Goal: Transaction & Acquisition: Download file/media

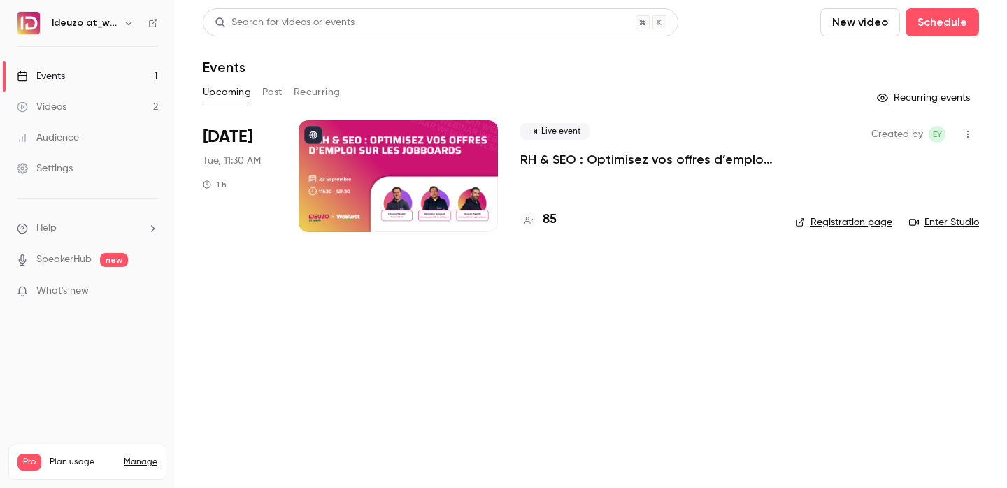
click at [850, 226] on link "Registration page" at bounding box center [843, 222] width 97 height 14
click at [541, 222] on div "85" at bounding box center [538, 220] width 36 height 19
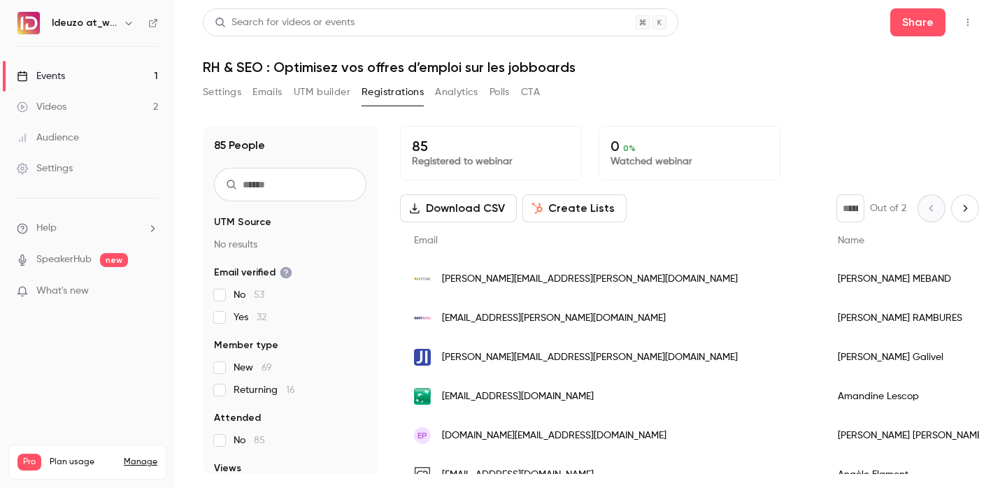
click at [106, 84] on link "Events 1" at bounding box center [87, 76] width 175 height 31
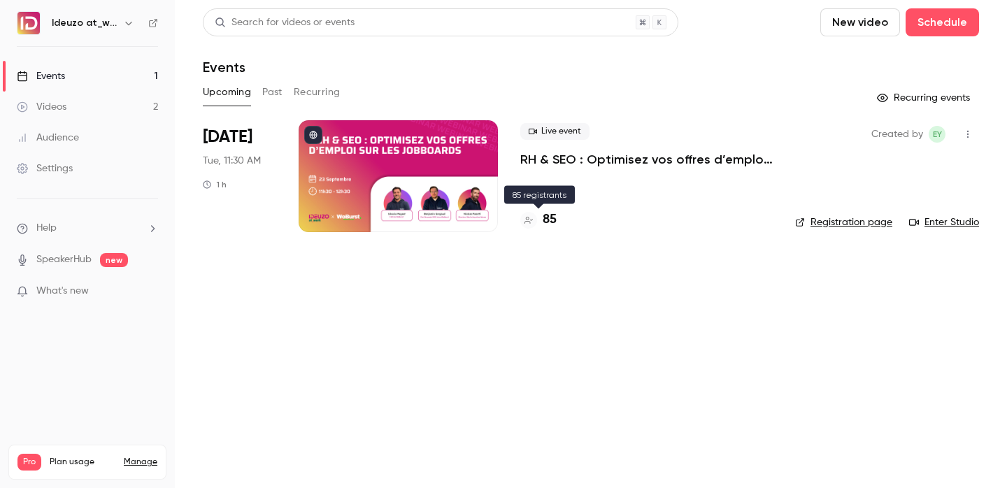
click at [555, 225] on h4 "85" at bounding box center [550, 220] width 14 height 19
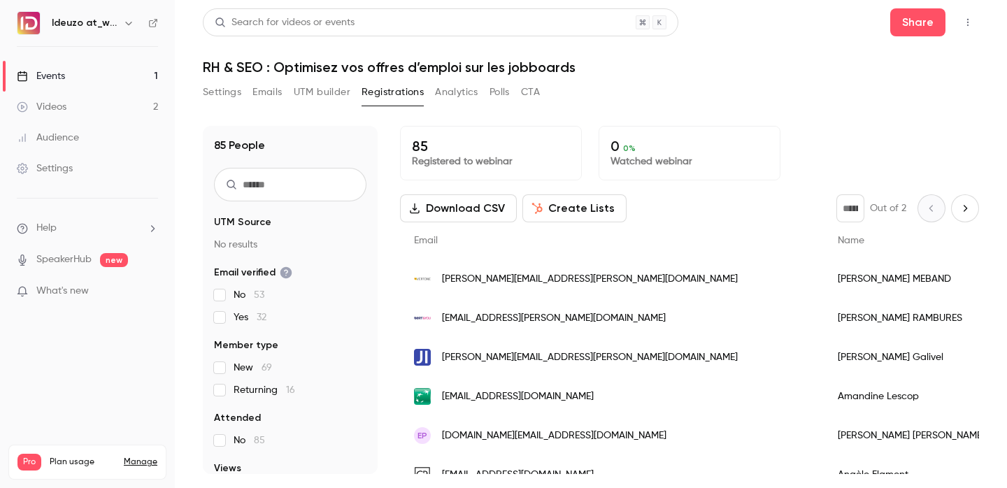
click at [460, 207] on button "Download CSV" at bounding box center [458, 208] width 117 height 28
click at [111, 81] on link "Events 1" at bounding box center [87, 76] width 175 height 31
